Goal: Use online tool/utility: Utilize a website feature to perform a specific function

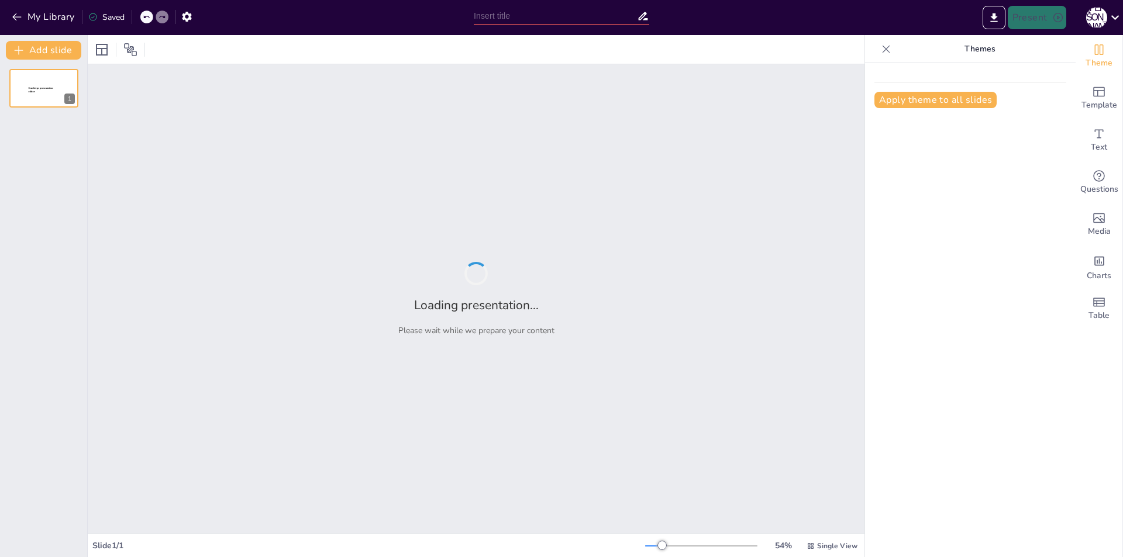
type input "Imported Листовка.pptx"
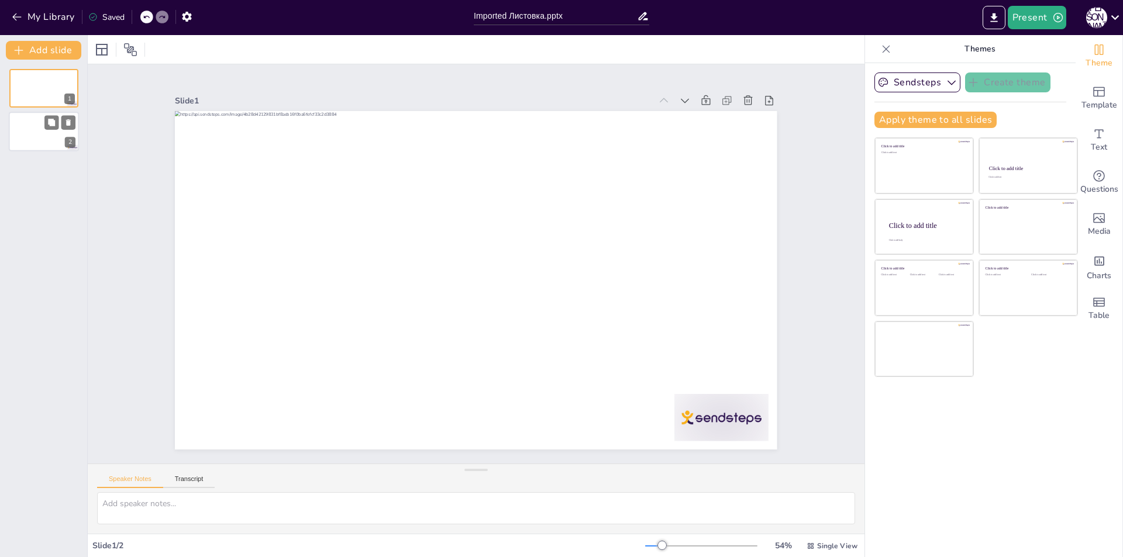
click at [37, 144] on div at bounding box center [44, 132] width 70 height 40
click at [38, 89] on div at bounding box center [44, 88] width 70 height 40
click at [199, 481] on button "Transcript" at bounding box center [189, 481] width 52 height 13
click at [129, 477] on button "Speaker Notes" at bounding box center [130, 481] width 66 height 13
click at [102, 49] on icon at bounding box center [102, 50] width 12 height 12
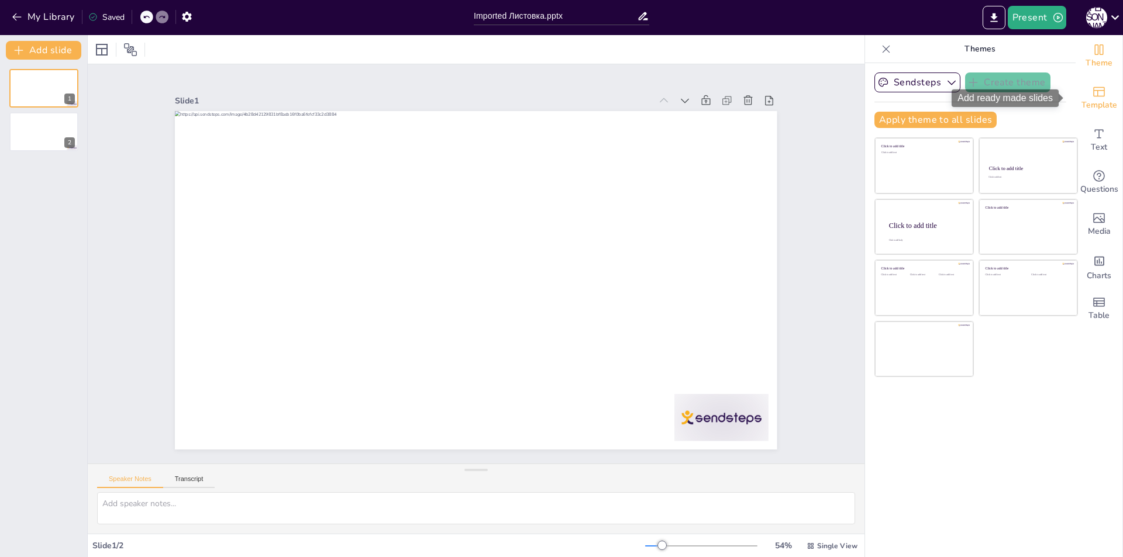
click at [1090, 102] on span "Template" at bounding box center [1099, 105] width 36 height 13
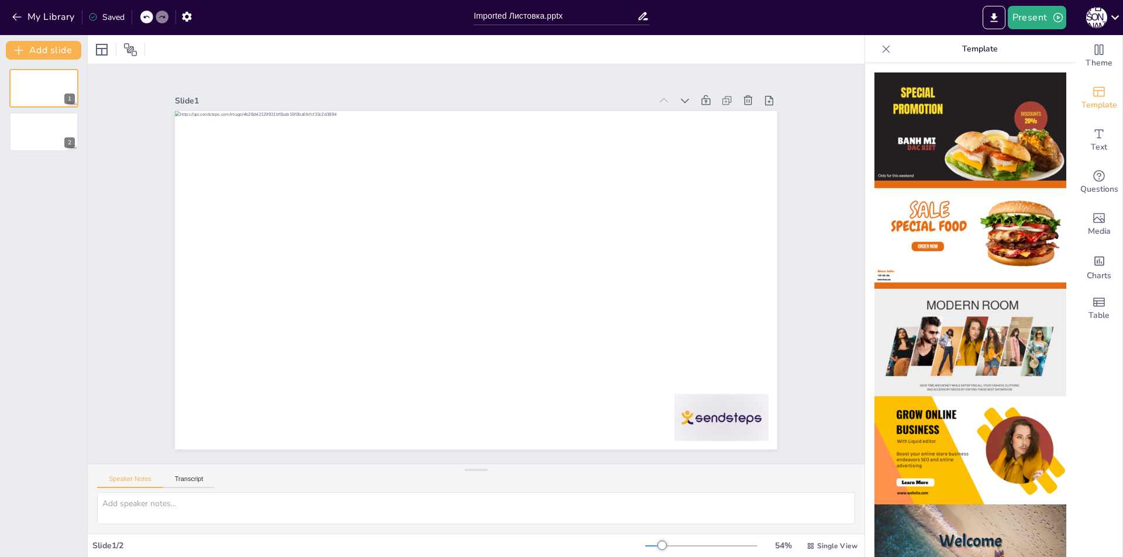
click at [961, 246] on img at bounding box center [970, 235] width 192 height 108
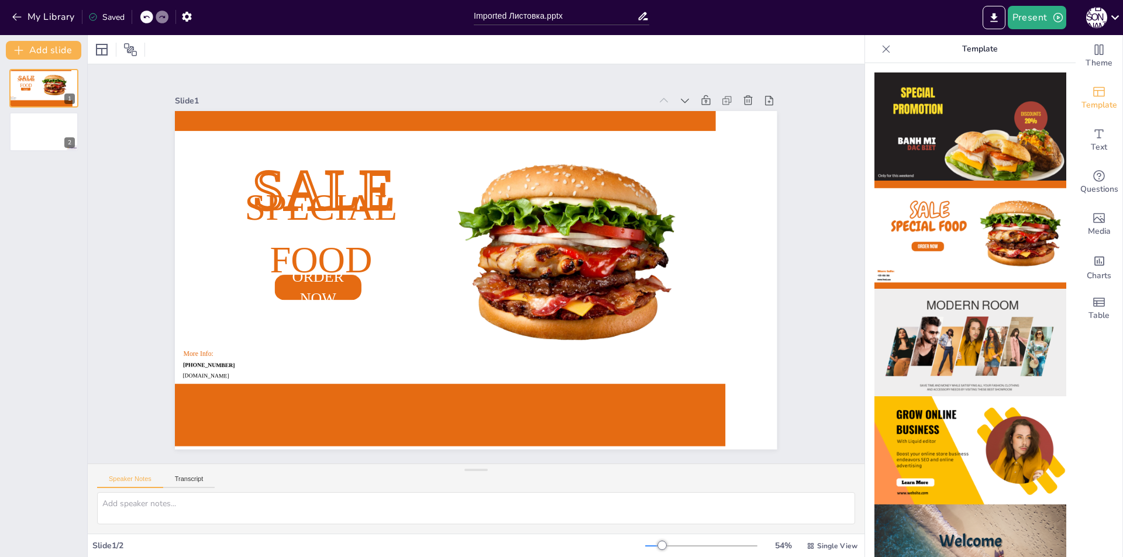
click at [940, 125] on img at bounding box center [970, 127] width 192 height 108
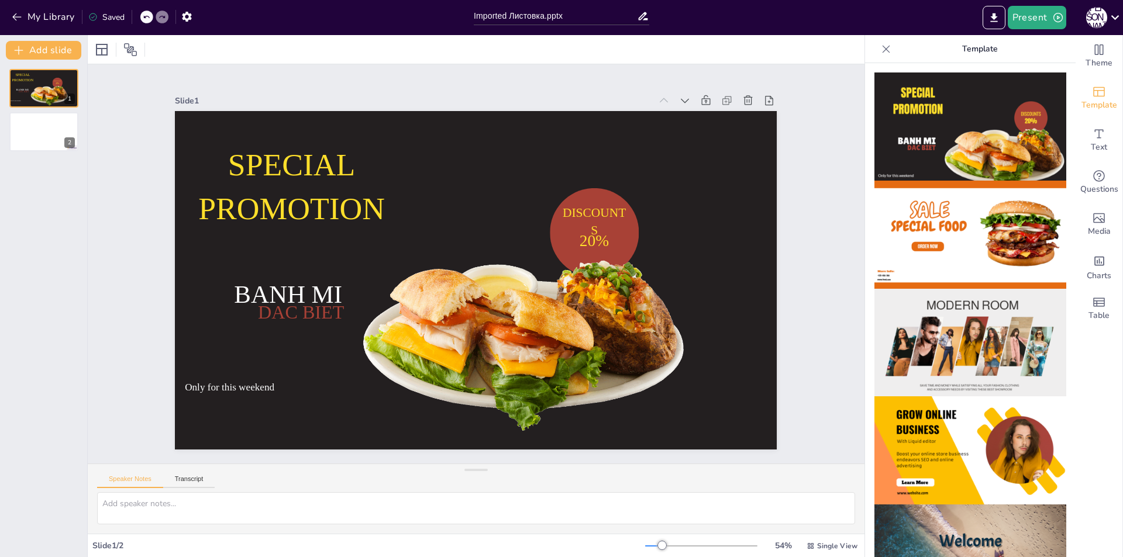
click at [955, 338] on img at bounding box center [970, 343] width 192 height 108
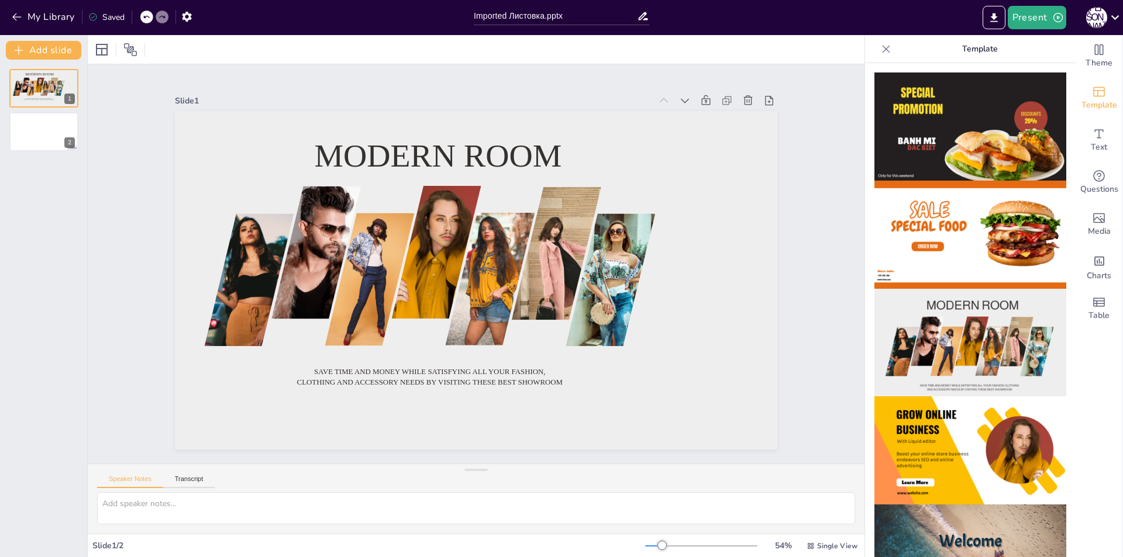
click at [955, 447] on img at bounding box center [970, 450] width 192 height 108
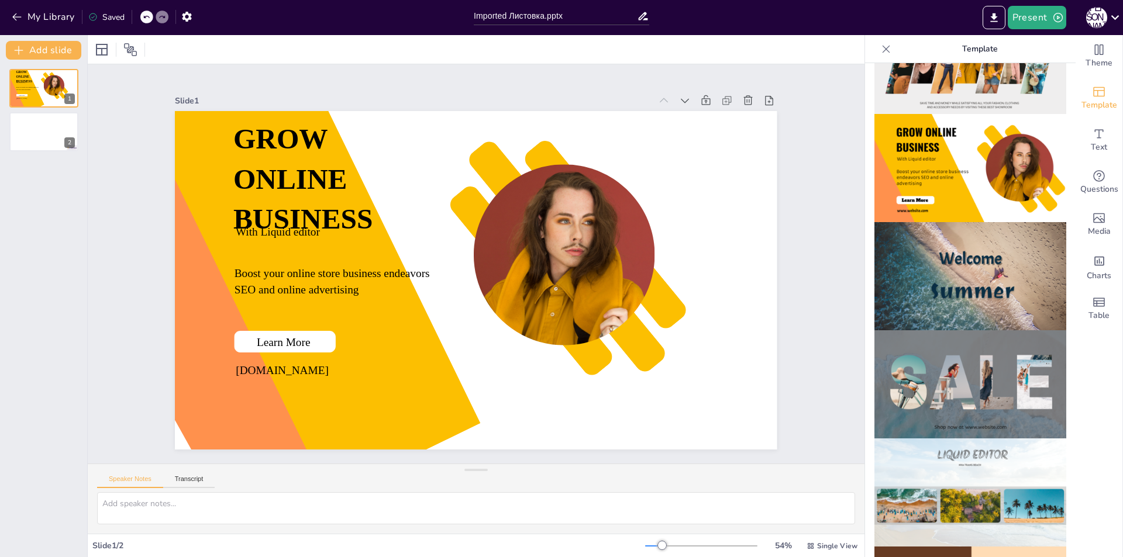
scroll to position [292, 0]
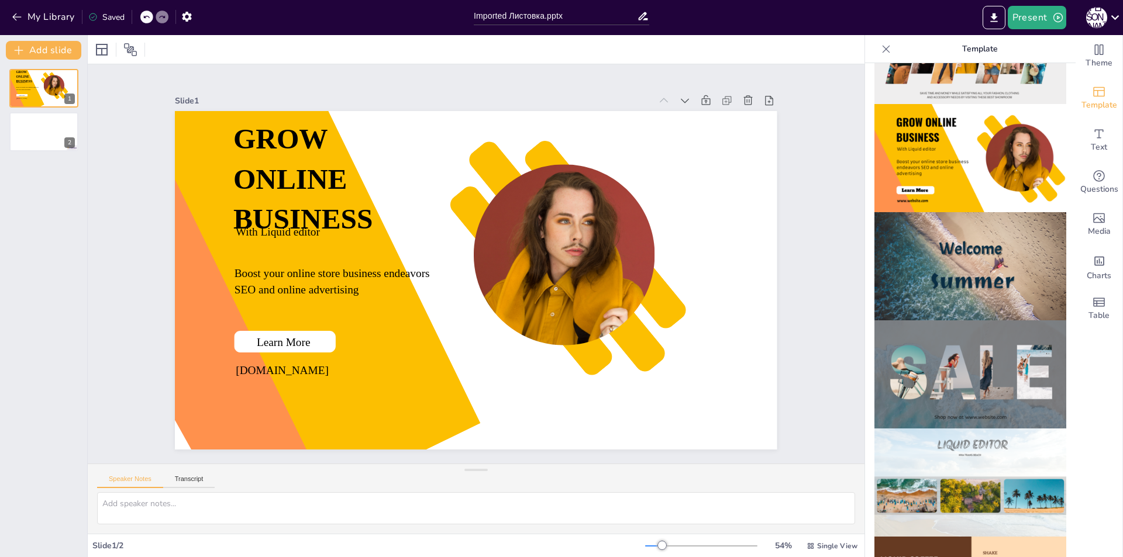
click at [950, 255] on img at bounding box center [970, 266] width 192 height 108
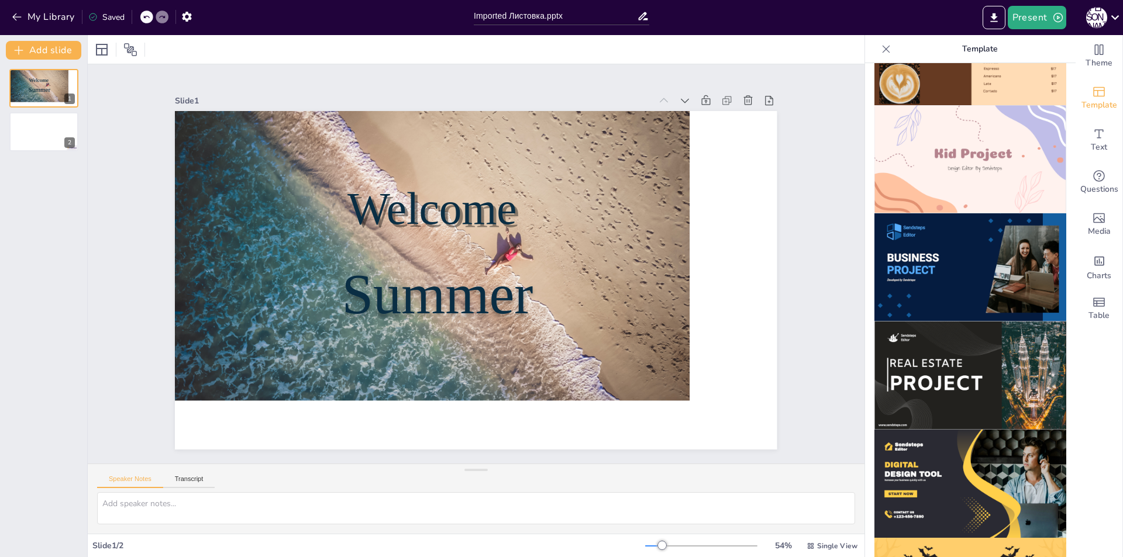
scroll to position [936, 0]
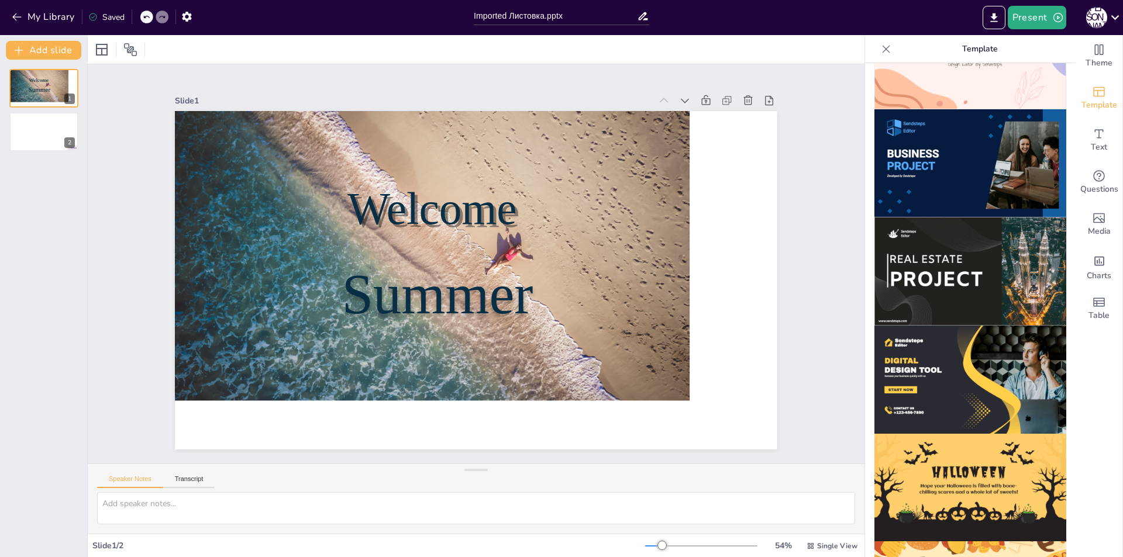
click at [950, 255] on img at bounding box center [970, 272] width 192 height 108
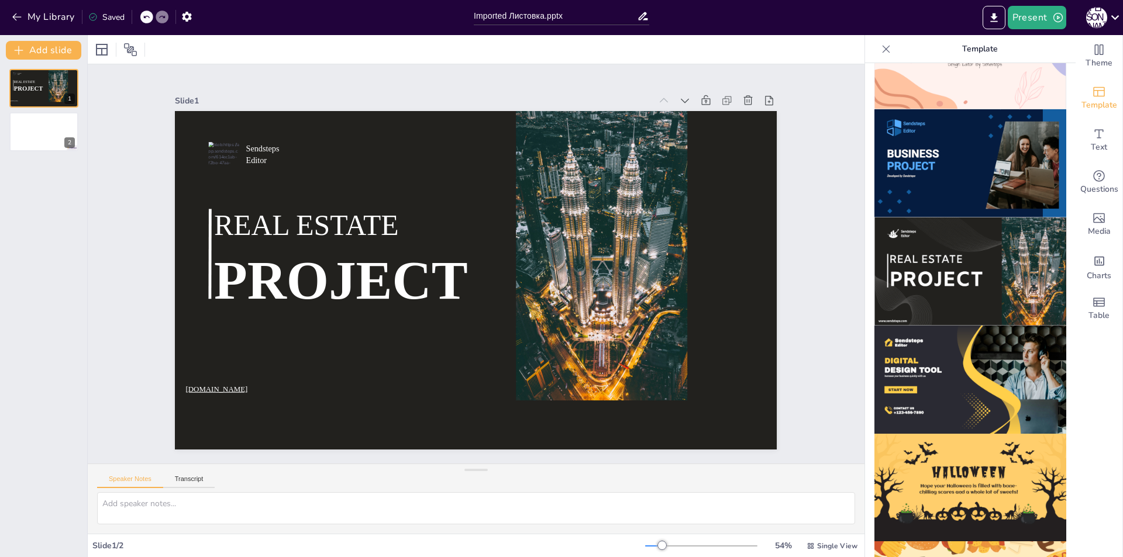
click at [955, 332] on img at bounding box center [970, 380] width 192 height 108
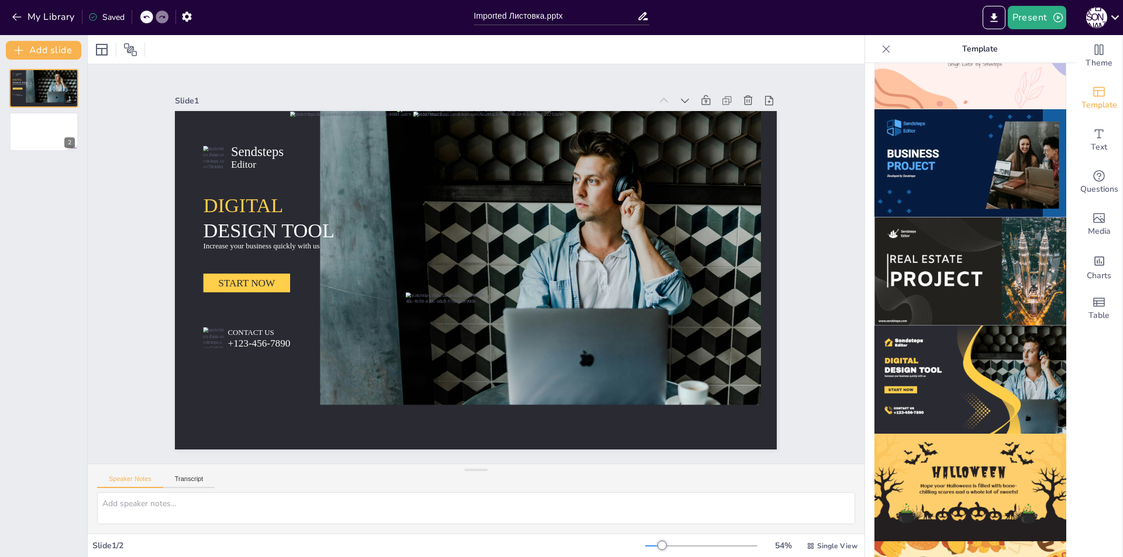
click at [963, 434] on img at bounding box center [970, 488] width 192 height 108
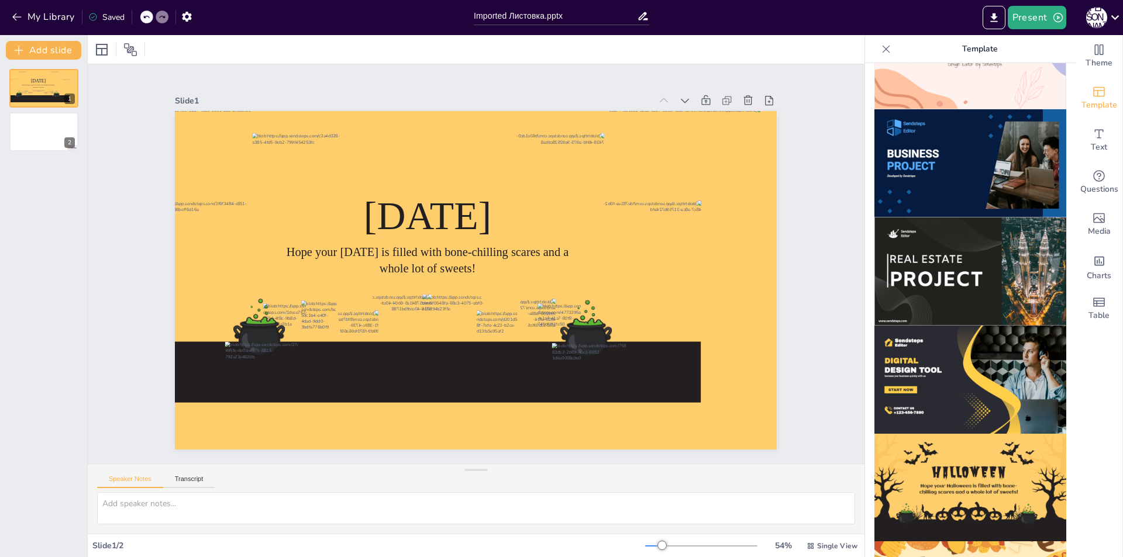
click at [924, 363] on img at bounding box center [970, 380] width 192 height 108
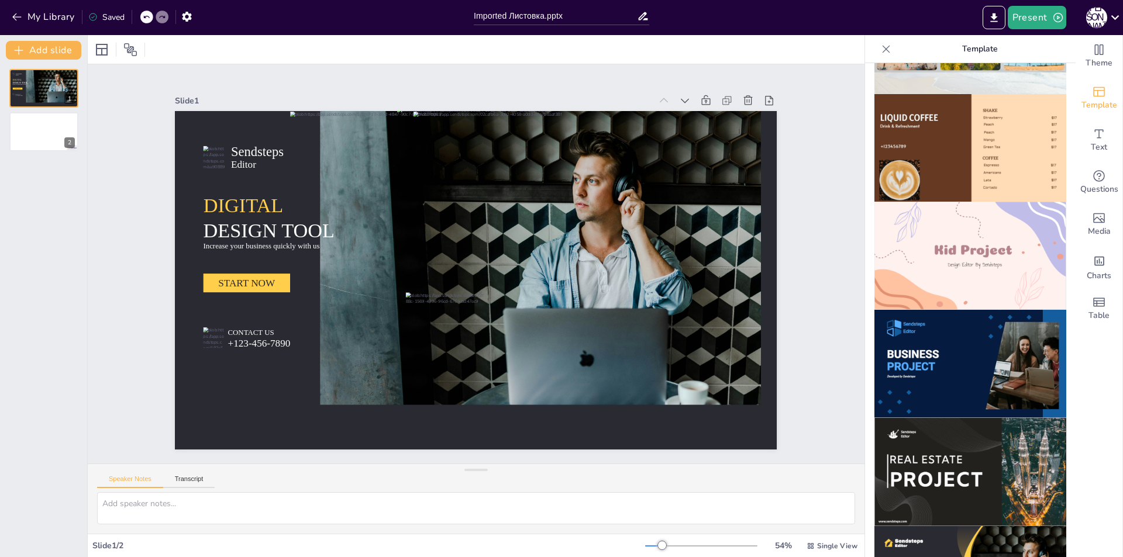
scroll to position [699, 0]
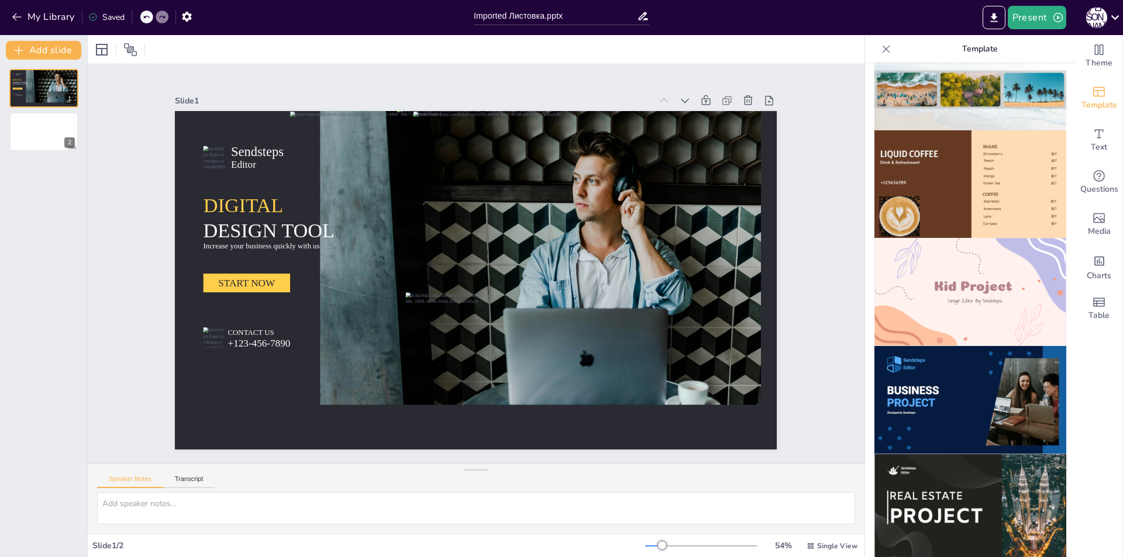
click at [936, 363] on img at bounding box center [970, 400] width 192 height 108
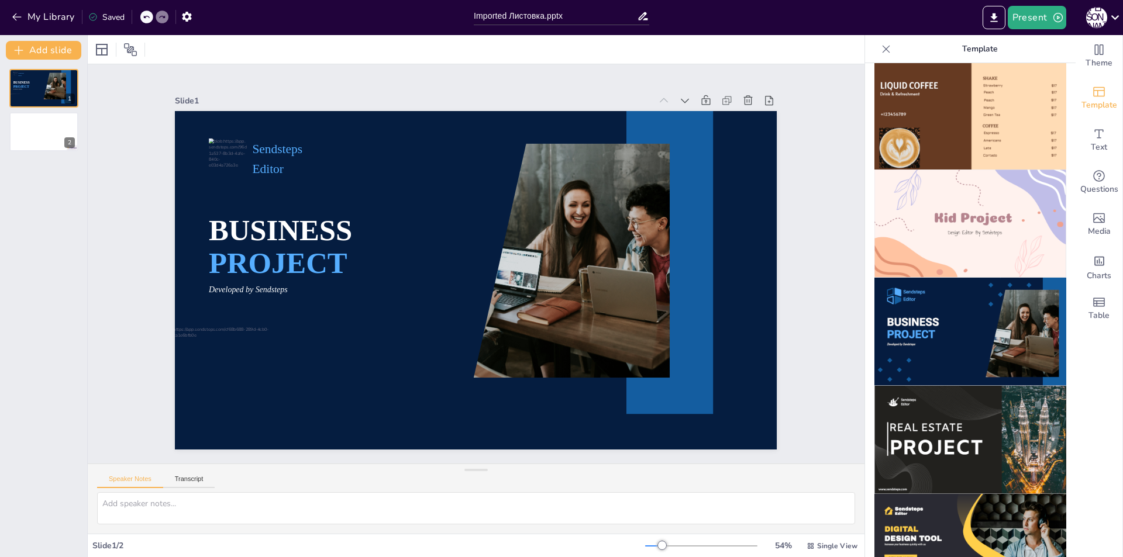
scroll to position [933, 0]
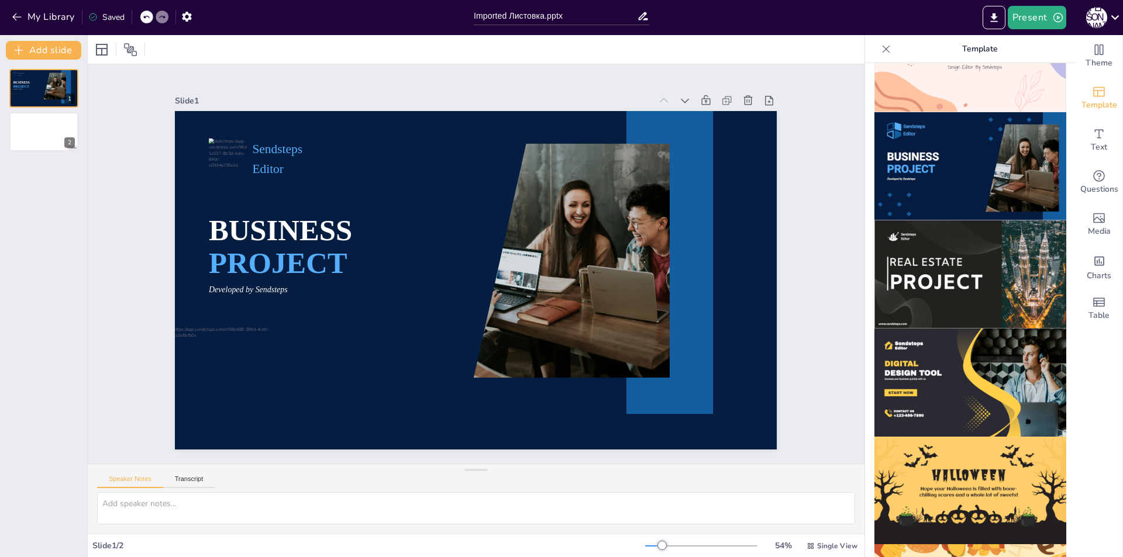
click at [939, 235] on img at bounding box center [970, 274] width 192 height 108
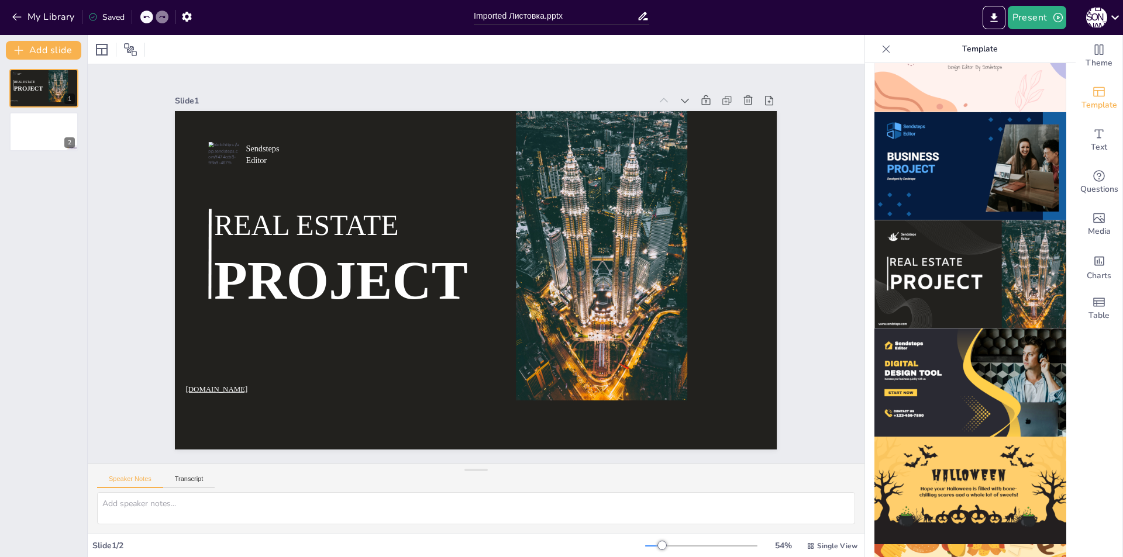
click at [929, 133] on img at bounding box center [970, 166] width 192 height 108
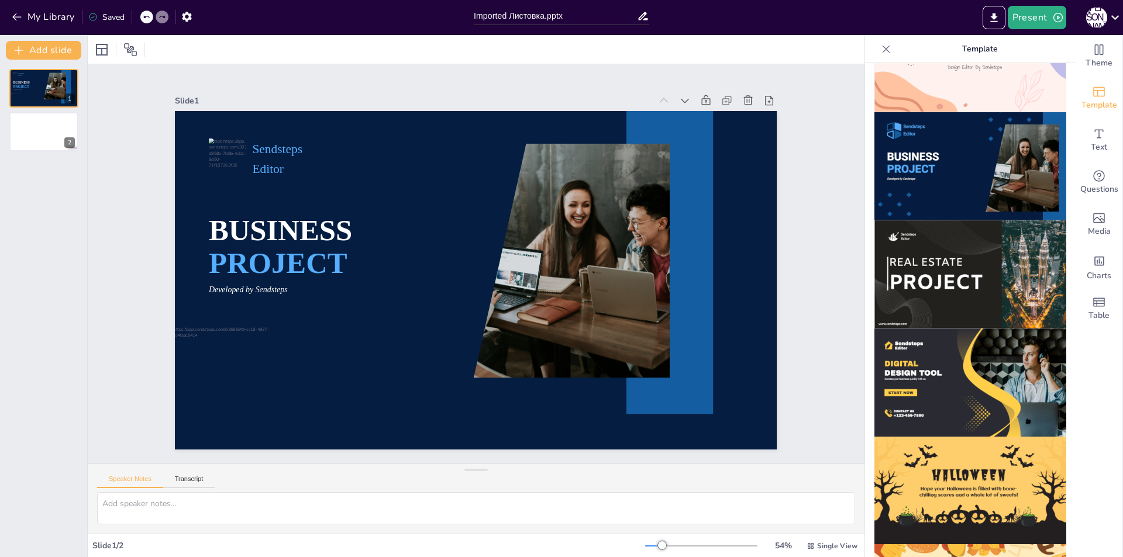
click at [968, 335] on img at bounding box center [970, 383] width 192 height 108
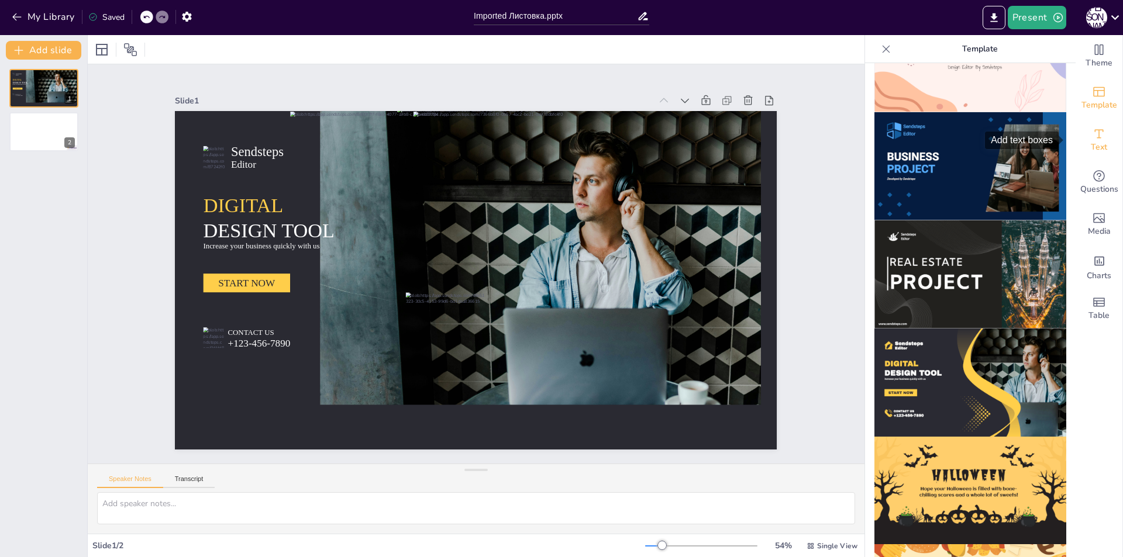
click at [1091, 142] on span "Text" at bounding box center [1099, 147] width 16 height 13
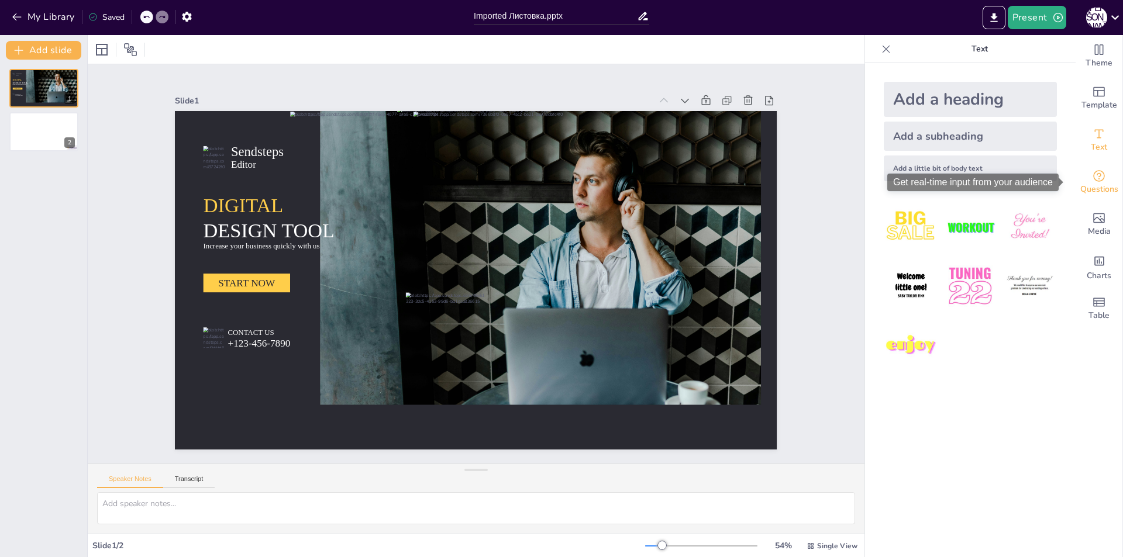
click at [1092, 177] on icon "Get real-time input from your audience" at bounding box center [1099, 176] width 14 height 14
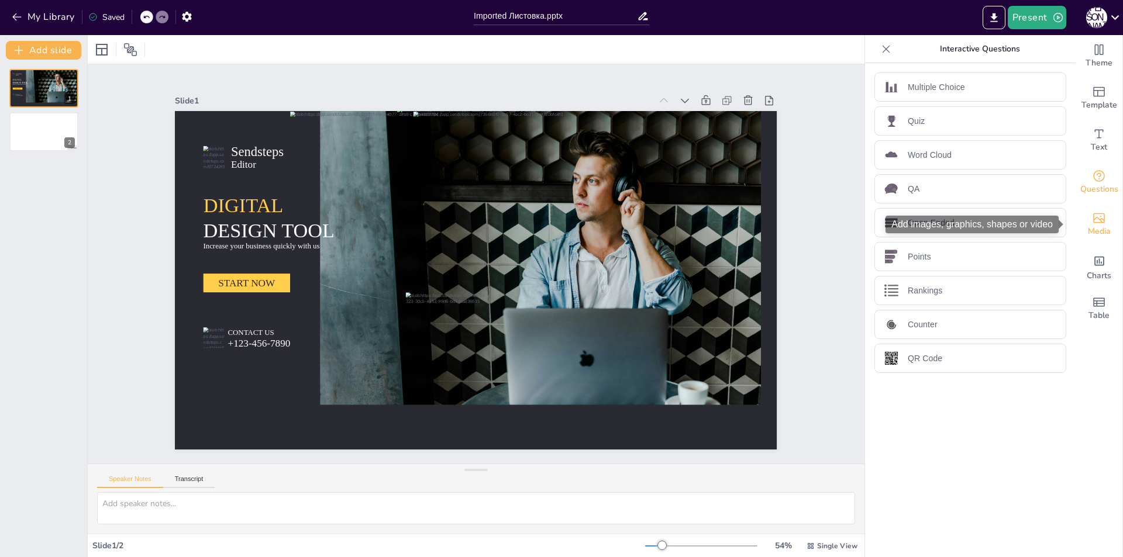
click at [1097, 229] on span "Media" at bounding box center [1099, 231] width 23 height 13
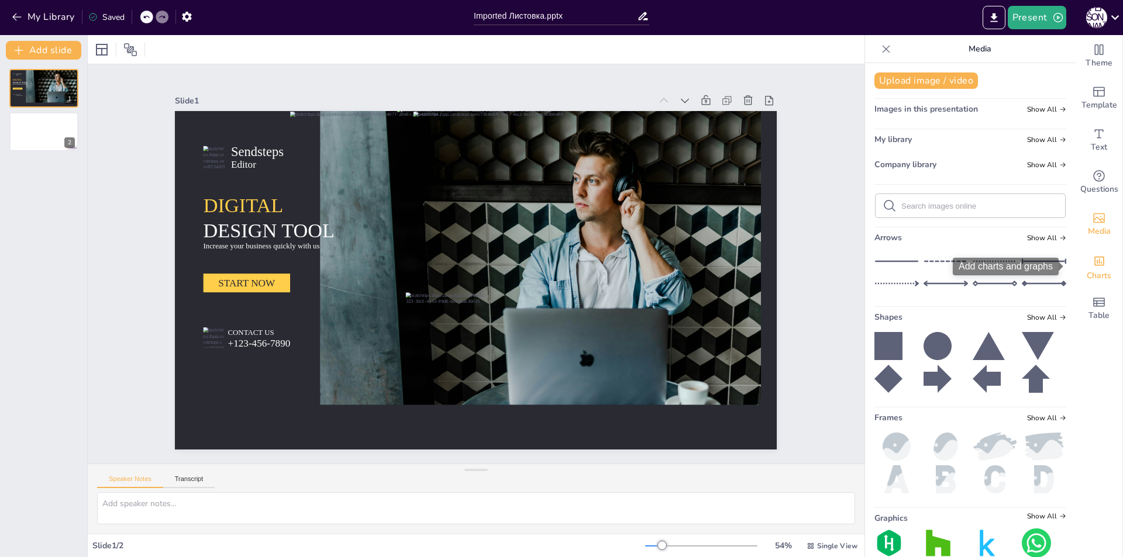
click at [1093, 268] on div "Add charts and graphs" at bounding box center [1099, 260] width 12 height 19
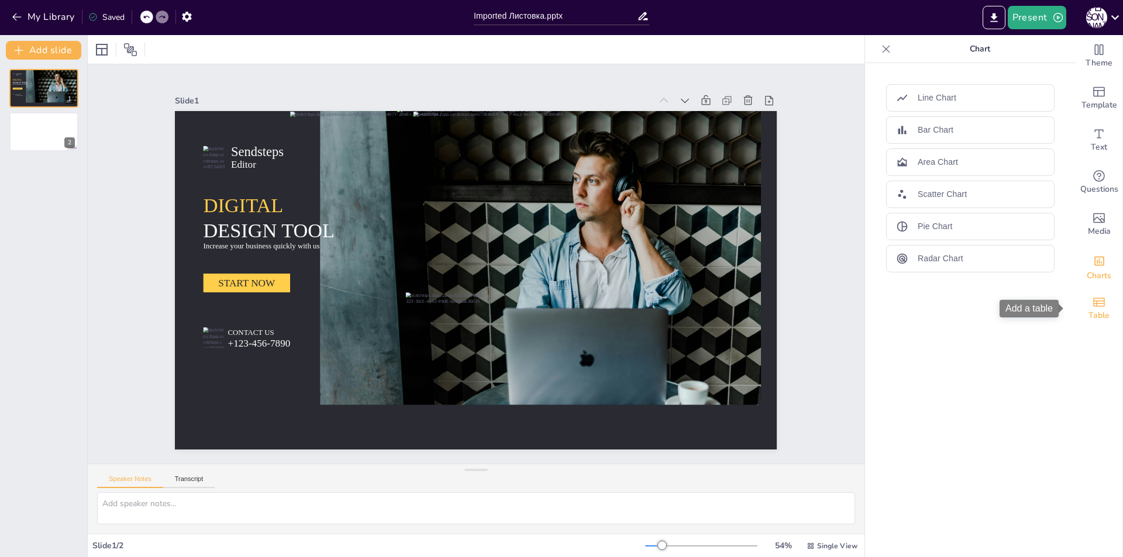
click at [1094, 313] on span "Table" at bounding box center [1098, 315] width 21 height 13
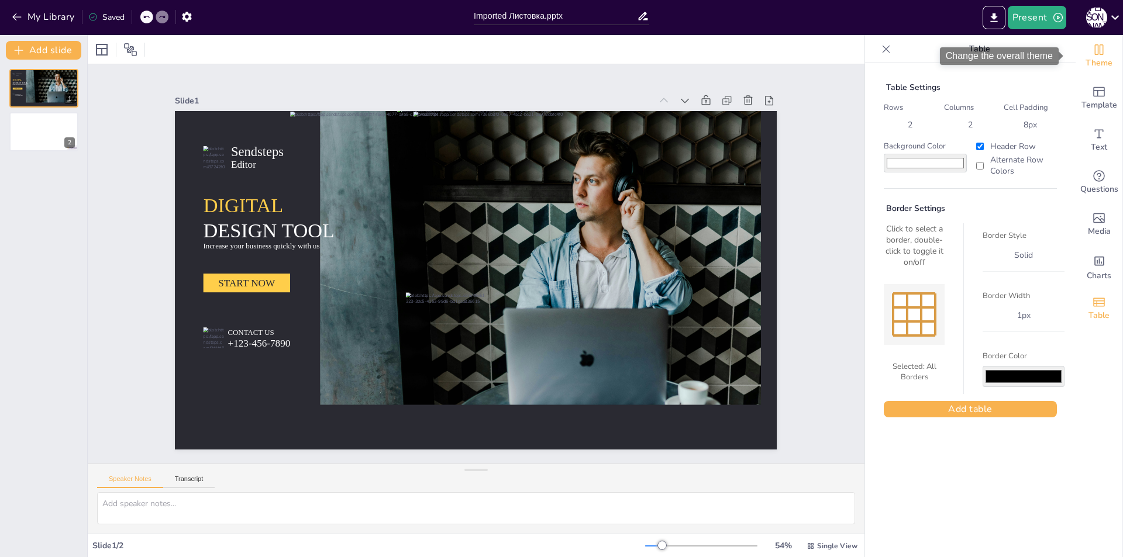
click at [1089, 58] on span "Theme" at bounding box center [1098, 63] width 27 height 13
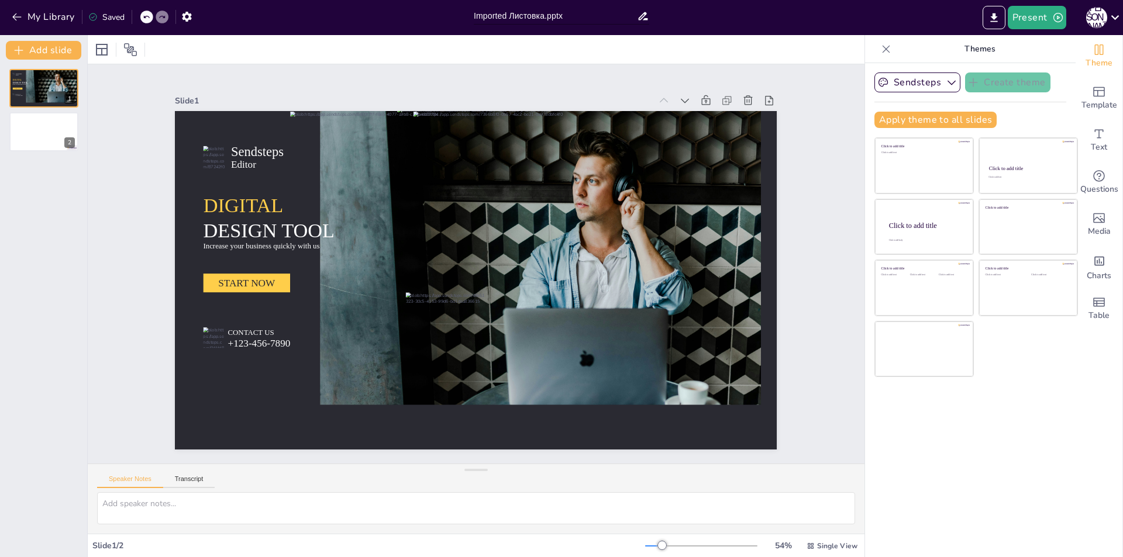
click at [561, 18] on input "Imported Листовка.pptx" at bounding box center [555, 16] width 163 height 17
click at [925, 122] on button "Apply theme to all slides" at bounding box center [935, 120] width 122 height 16
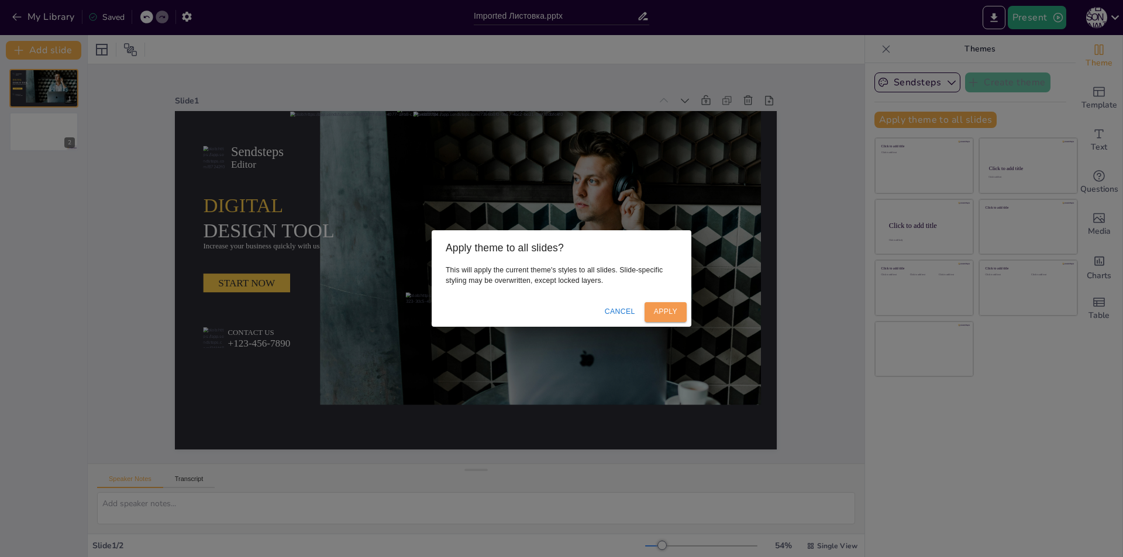
click at [681, 312] on button "Apply" at bounding box center [665, 311] width 42 height 19
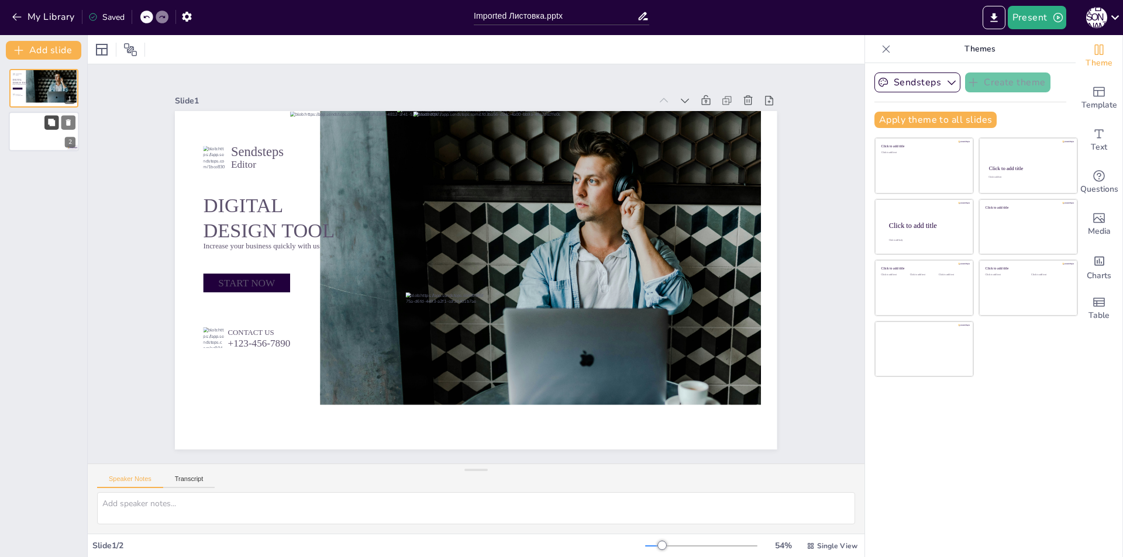
click at [44, 125] on button at bounding box center [51, 123] width 14 height 14
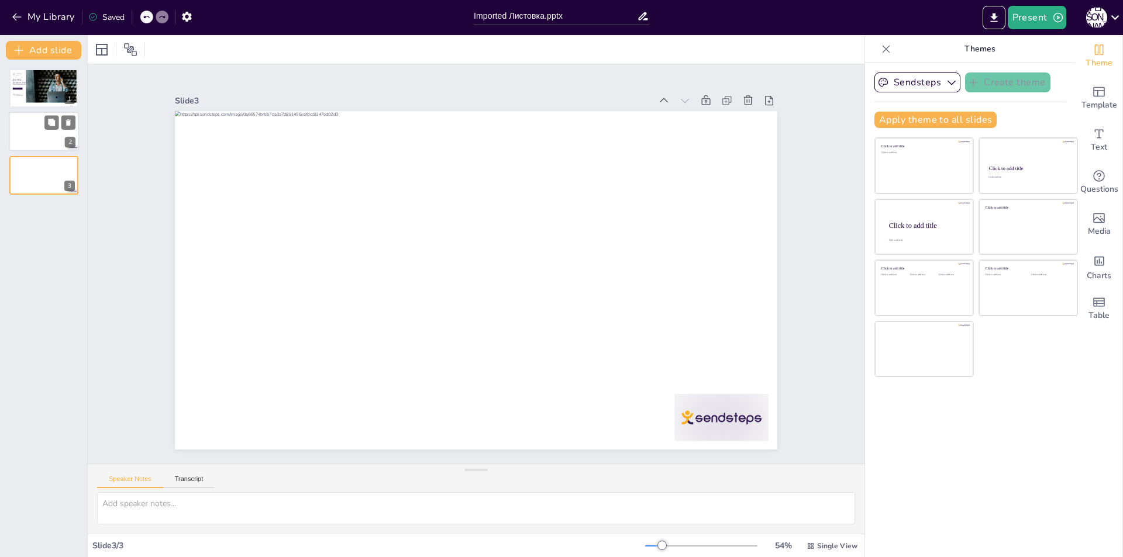
click at [28, 144] on div at bounding box center [44, 132] width 70 height 40
click at [31, 169] on div at bounding box center [44, 176] width 70 height 40
click at [29, 123] on div at bounding box center [44, 132] width 70 height 40
click at [29, 81] on p "DESIGN TOOL" at bounding box center [21, 83] width 19 height 4
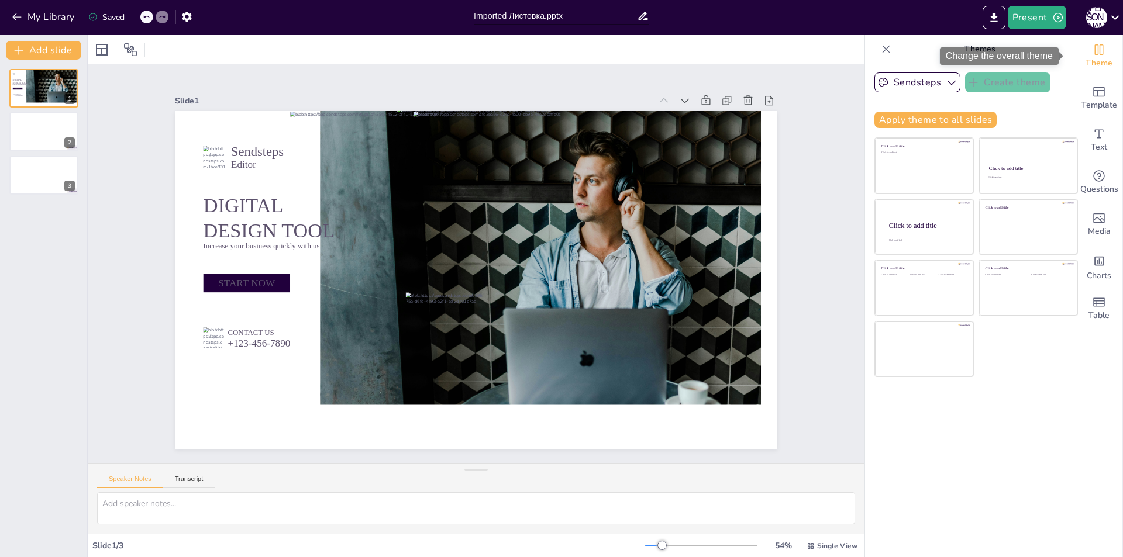
click at [1092, 51] on icon "Change the overall theme" at bounding box center [1099, 50] width 14 height 14
click at [1094, 87] on icon "Add ready made slides" at bounding box center [1099, 92] width 12 height 10
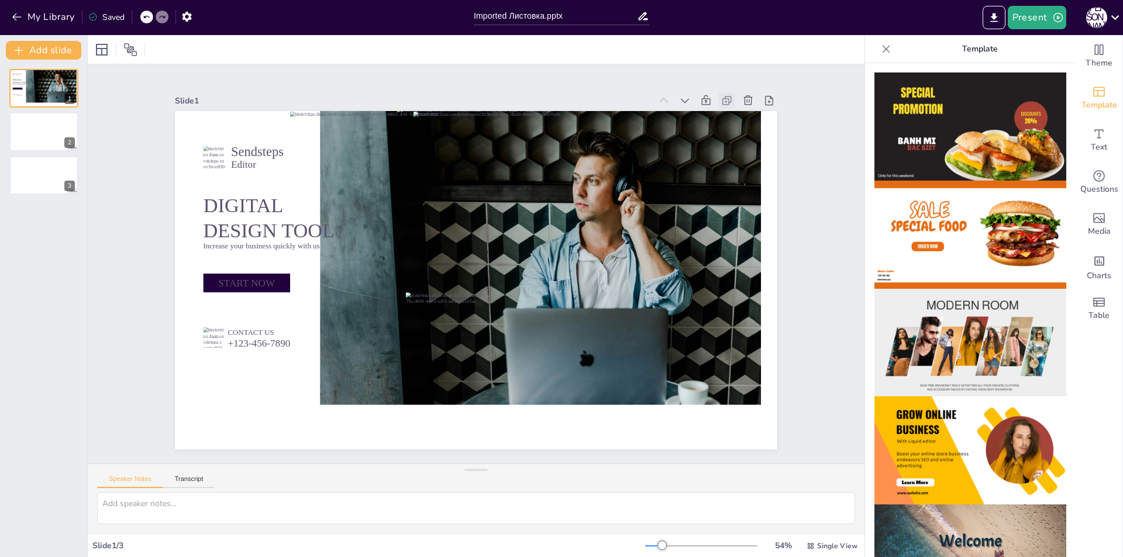
click at [349, 523] on icon at bounding box center [341, 531] width 16 height 16
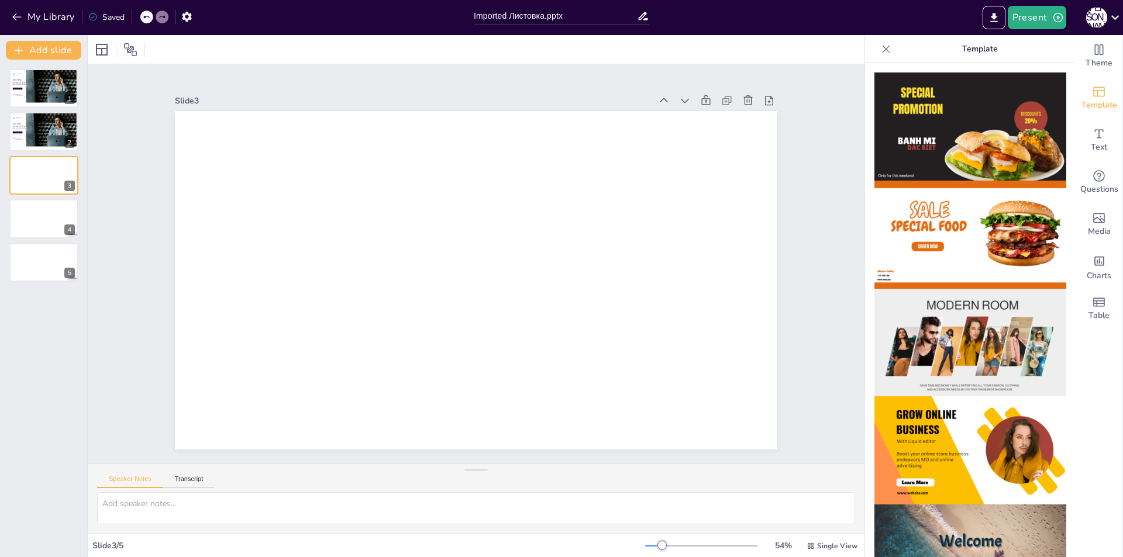
click at [750, 460] on icon at bounding box center [745, 465] width 12 height 11
click at [95, 51] on icon at bounding box center [102, 50] width 14 height 14
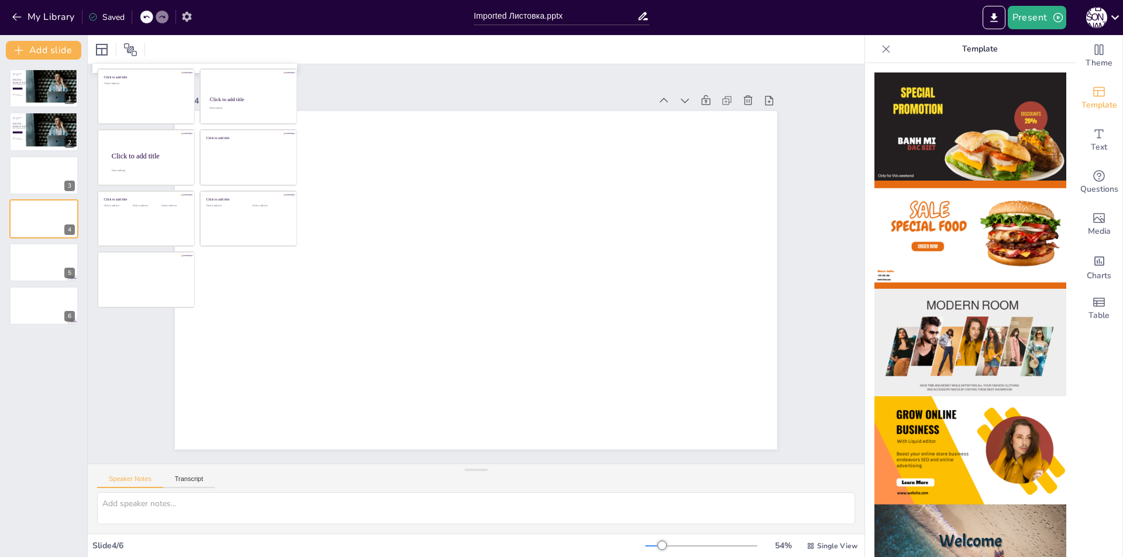
click at [188, 15] on icon "button" at bounding box center [187, 17] width 12 height 12
